Goal: Information Seeking & Learning: Learn about a topic

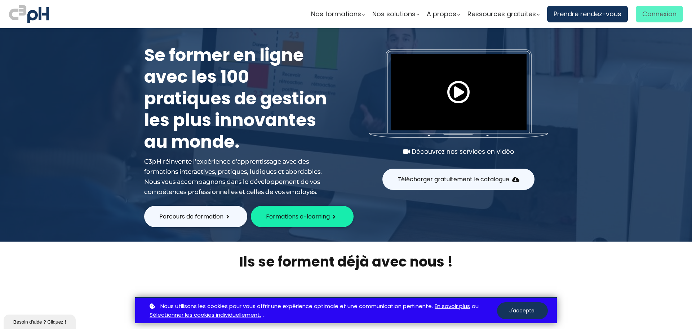
click at [666, 10] on span "Connexion" at bounding box center [660, 14] width 34 height 11
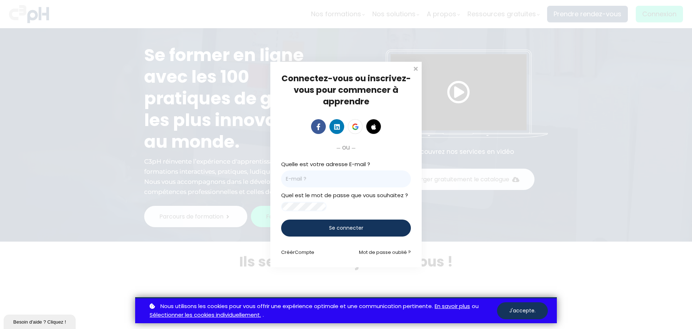
click at [357, 172] on input "email" at bounding box center [346, 178] width 130 height 17
click at [343, 229] on span "Se connecter" at bounding box center [346, 228] width 34 height 8
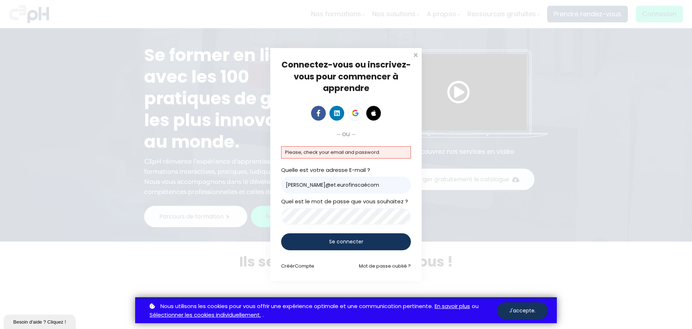
click at [359, 183] on input "chantal.picard@et.xn--eurofinscacom-khb" at bounding box center [346, 184] width 130 height 17
click at [362, 184] on input "chantal.picard@et.xn--eurofinscacom-khb" at bounding box center [346, 184] width 130 height 17
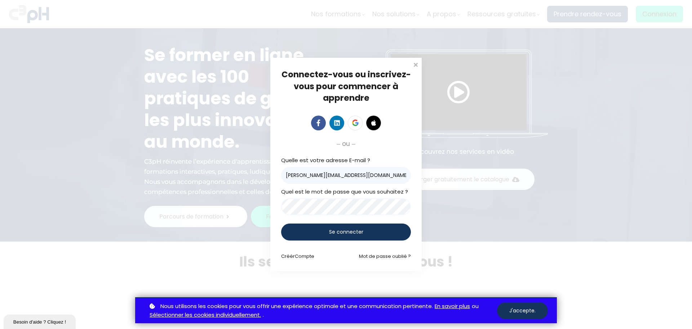
type input "chantal.picard@et.eurofinsca.com"
click at [371, 232] on div "Se connecter" at bounding box center [346, 231] width 130 height 17
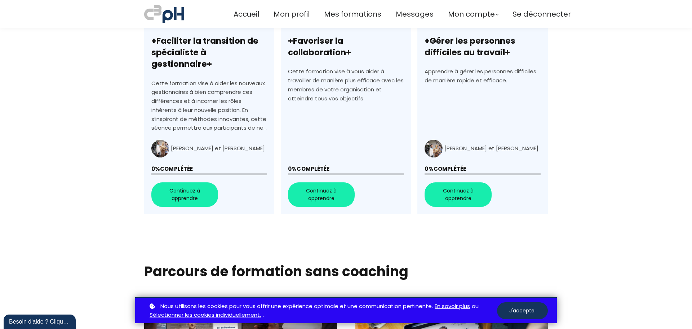
scroll to position [289, 0]
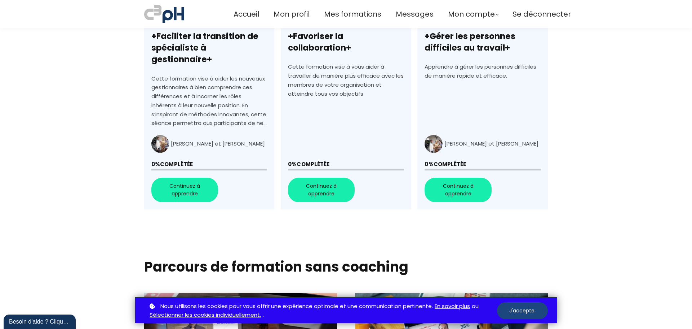
click at [512, 307] on button "J'accepte." at bounding box center [522, 310] width 51 height 17
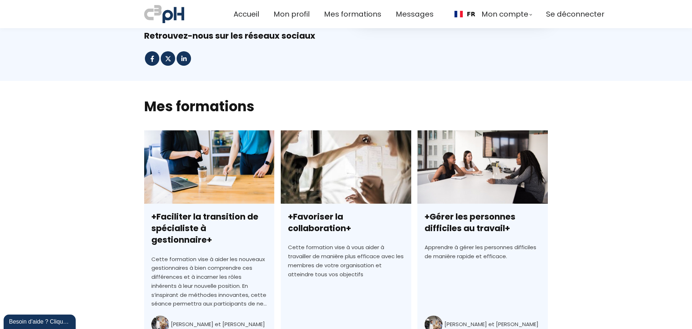
scroll to position [0, 0]
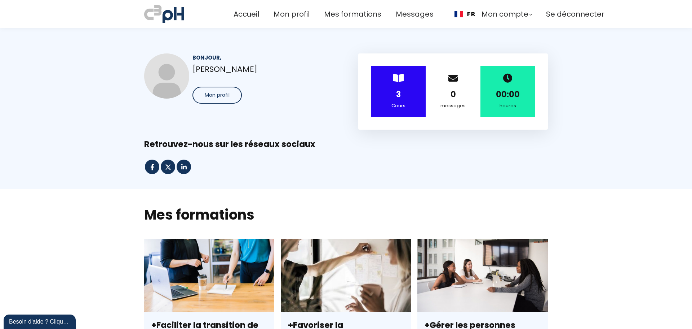
click at [405, 101] on div "> 3 Cours" at bounding box center [398, 91] width 55 height 51
click at [396, 98] on strong "3" at bounding box center [398, 94] width 5 height 11
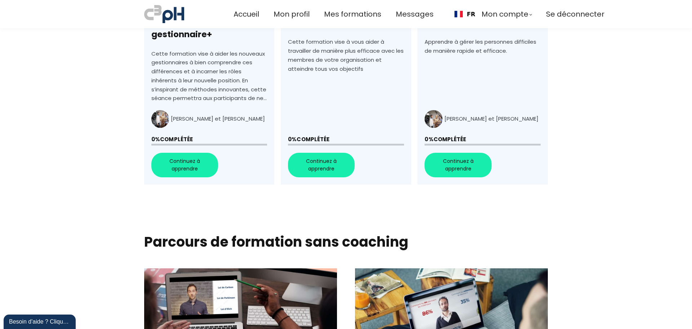
scroll to position [216, 0]
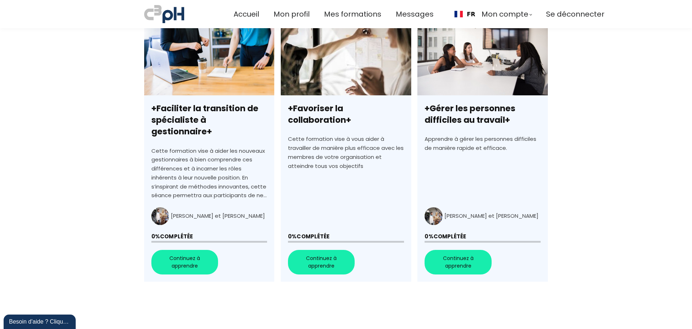
click at [186, 248] on link "+Faciliter la transition de spécialiste à gestionnaire+" at bounding box center [209, 151] width 130 height 259
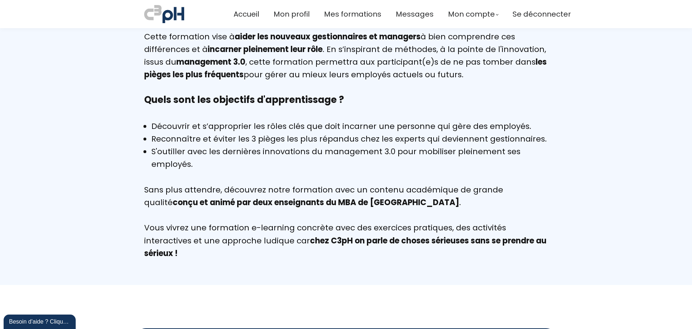
scroll to position [577, 0]
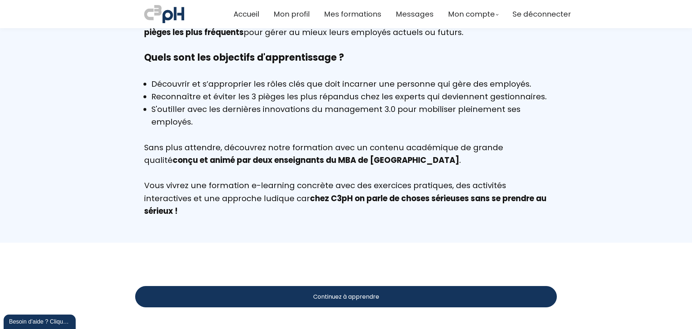
click at [325, 295] on span "Continuez à apprendre" at bounding box center [346, 296] width 66 height 9
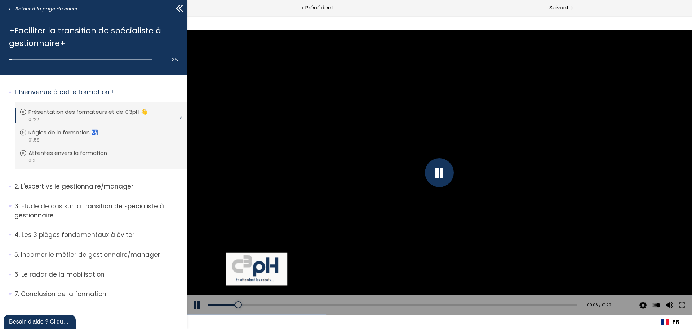
click at [441, 173] on div at bounding box center [439, 172] width 29 height 29
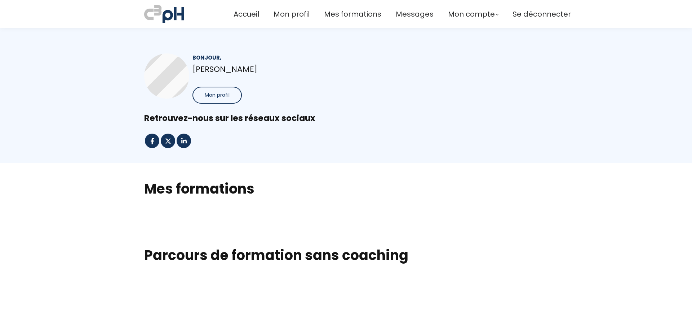
click at [233, 191] on h2 "Mes formations" at bounding box center [346, 188] width 404 height 18
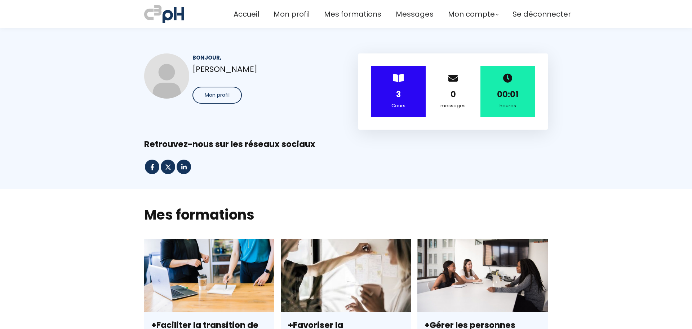
click at [396, 93] on strong "3" at bounding box center [398, 94] width 5 height 11
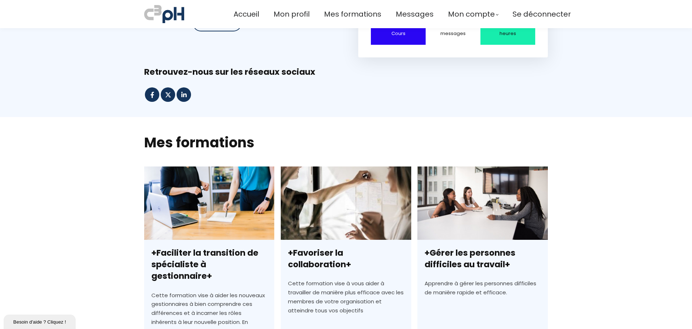
drag, startPoint x: 202, startPoint y: 242, endPoint x: 394, endPoint y: 313, distance: 204.6
click at [202, 242] on link "+Faciliter la transition de spécialiste à gestionnaire+" at bounding box center [209, 295] width 130 height 259
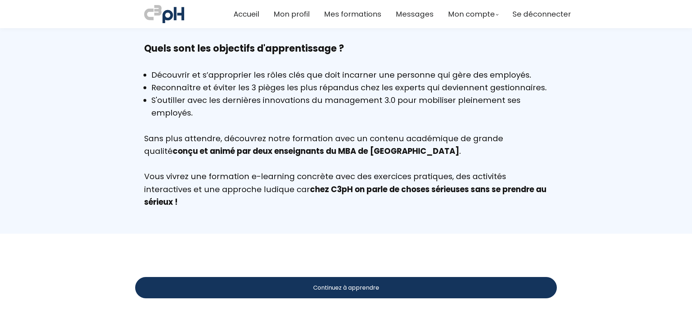
scroll to position [598, 0]
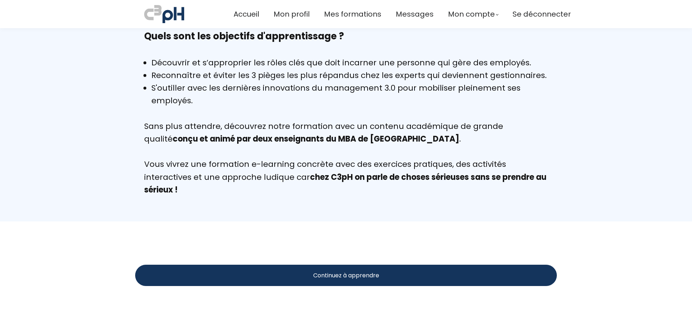
click at [404, 279] on div "Continuez à apprendre" at bounding box center [346, 274] width 422 height 21
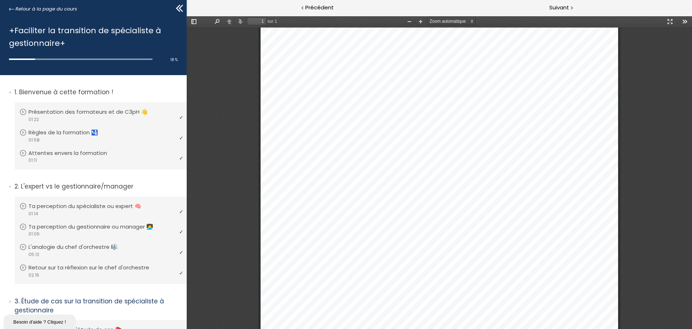
scroll to position [212, 0]
click at [657, 202] on div at bounding box center [440, 72] width 506 height 512
click at [665, 147] on div at bounding box center [440, 72] width 506 height 512
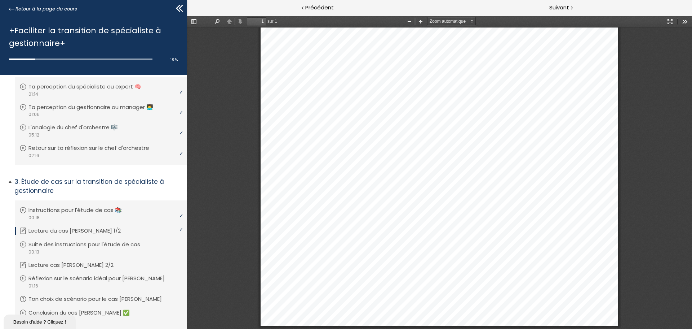
scroll to position [144, 0]
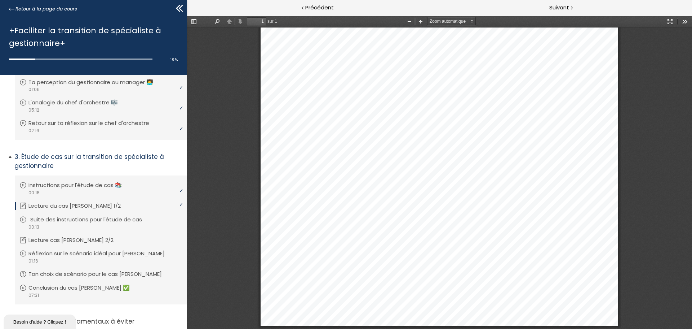
click at [115, 219] on p "Suite des instructions pour l'étude de cas" at bounding box center [91, 219] width 123 height 8
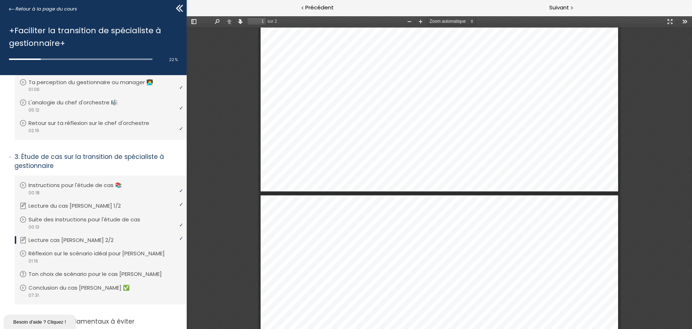
scroll to position [361, 0]
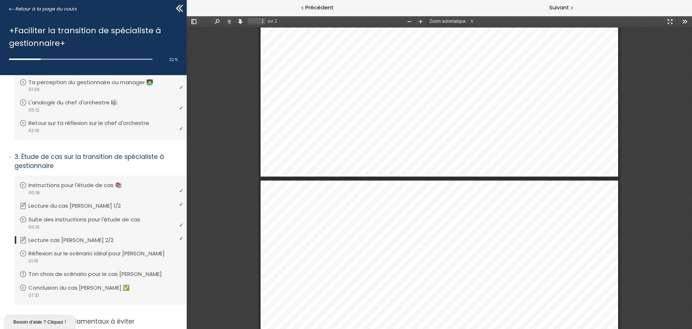
type input "2"
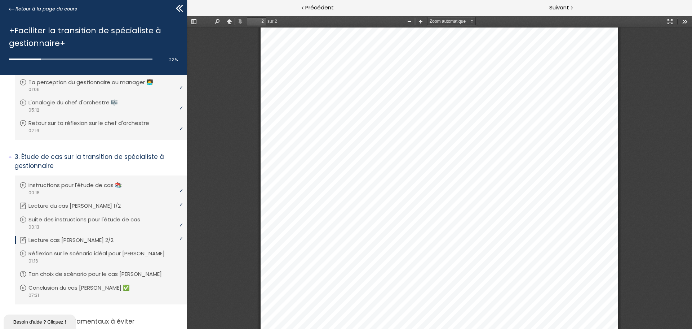
scroll to position [721, 0]
click at [137, 250] on p "Réflexion sur le scénario idéal pour [PERSON_NAME]" at bounding box center [103, 253] width 147 height 8
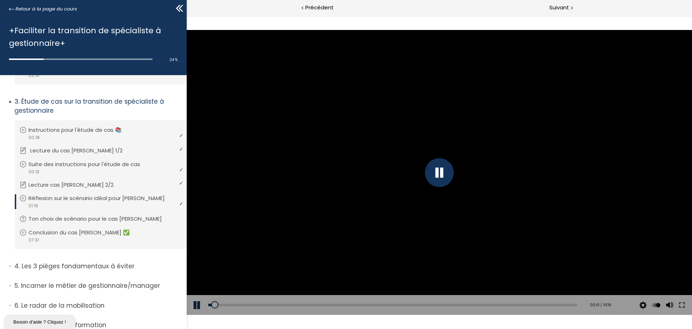
scroll to position [229, 0]
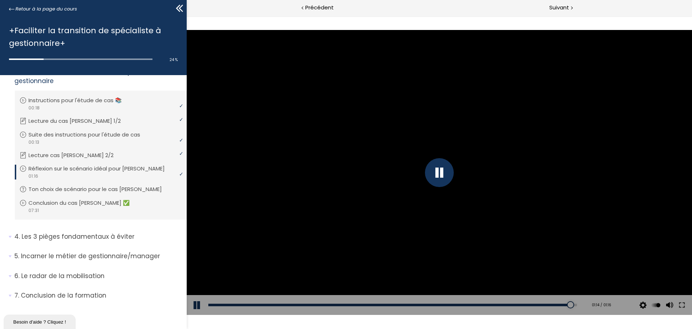
drag, startPoint x: 514, startPoint y: 303, endPoint x: 569, endPoint y: 298, distance: 54.7
click at [569, 298] on div "Add chapter 01:14" at bounding box center [392, 305] width 369 height 20
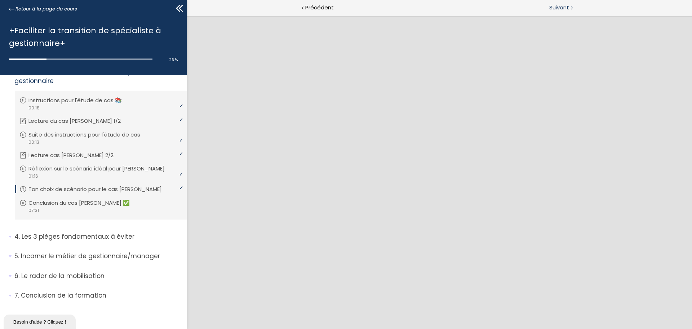
click at [567, 5] on span "Suivant" at bounding box center [560, 7] width 20 height 9
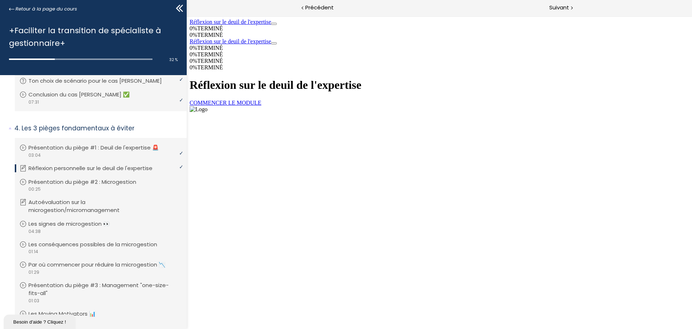
click at [261, 106] on link "COMMENCER LE MODULE" at bounding box center [226, 103] width 72 height 6
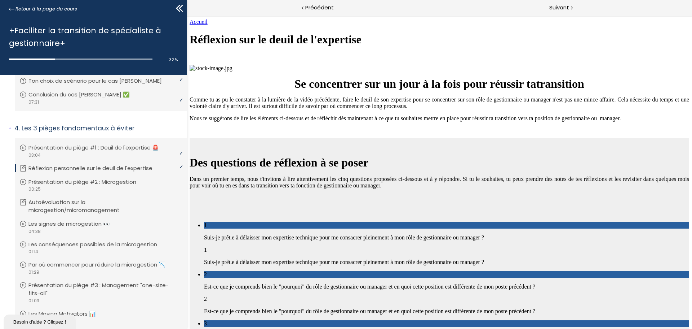
scroll to position [890, 0]
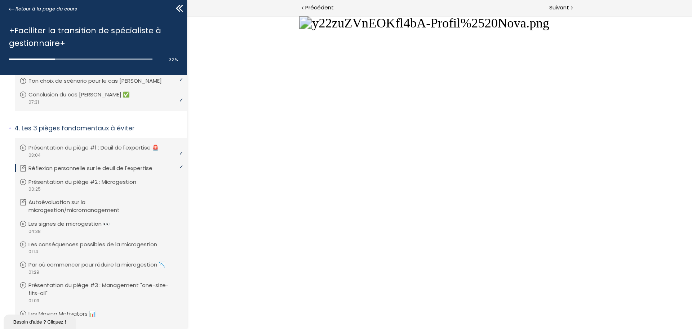
scroll to position [638, 0]
click at [553, 8] on span "Suivant" at bounding box center [560, 7] width 20 height 9
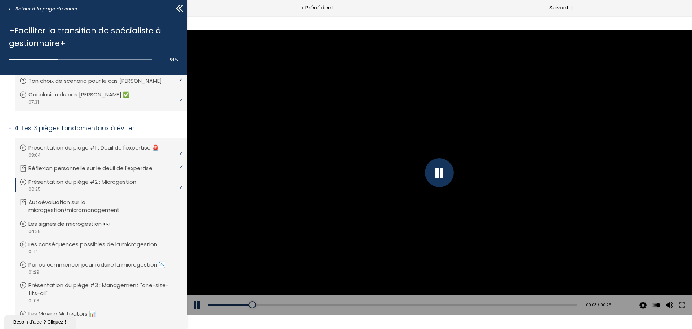
click at [437, 175] on div at bounding box center [439, 172] width 29 height 29
